Goal: Task Accomplishment & Management: Manage account settings

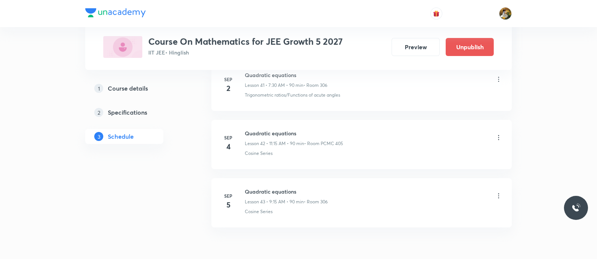
scroll to position [2792, 0]
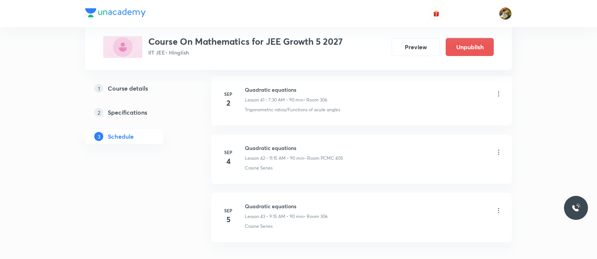
click at [498, 148] on icon at bounding box center [499, 152] width 8 height 8
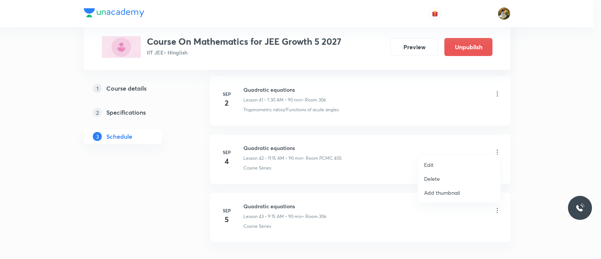
click at [446, 177] on li "Delete" at bounding box center [459, 179] width 82 height 14
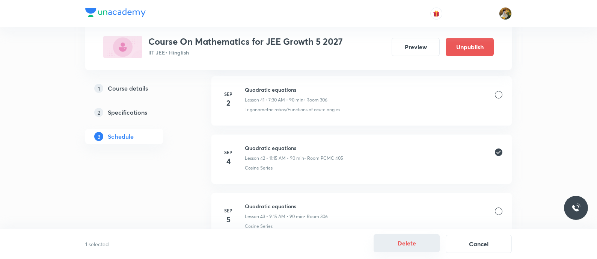
click at [411, 249] on button "Delete" at bounding box center [407, 243] width 66 height 18
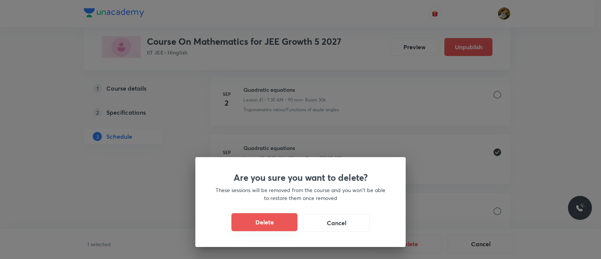
click at [265, 224] on button "Delete" at bounding box center [264, 222] width 66 height 18
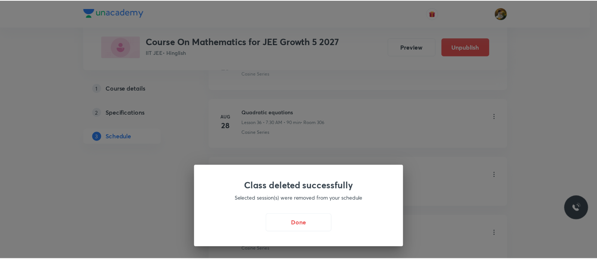
scroll to position [2463, 0]
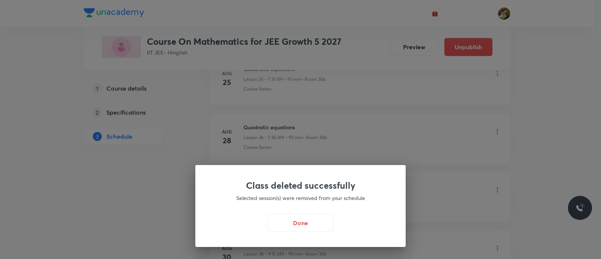
drag, startPoint x: 306, startPoint y: 223, endPoint x: 311, endPoint y: 220, distance: 5.4
click at [306, 224] on button "Done" at bounding box center [300, 223] width 66 height 18
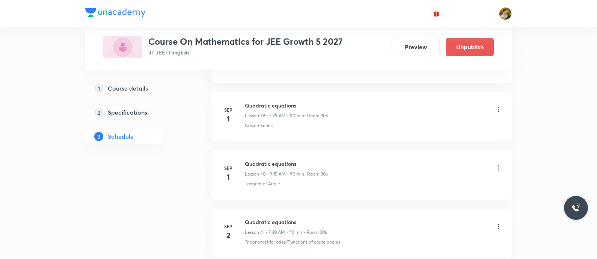
scroll to position [2781, 0]
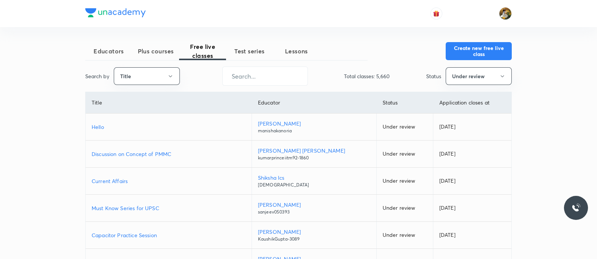
click at [550, 144] on div "Educators Plus courses Free live classes Test series Lessons Create new free li…" at bounding box center [298, 211] width 597 height 422
